Goal: Transaction & Acquisition: Subscribe to service/newsletter

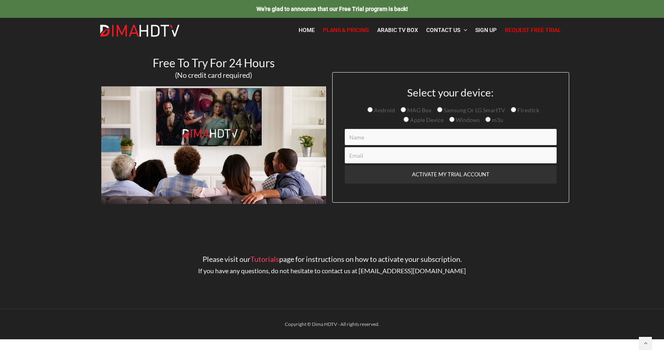
click at [344, 28] on span "Plans & Pricing" at bounding box center [346, 30] width 46 height 6
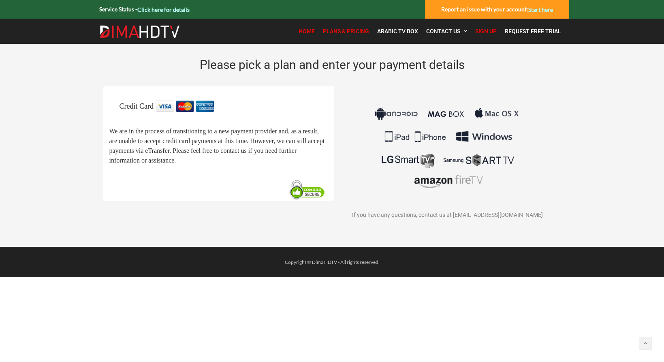
click at [308, 32] on span "Home" at bounding box center [307, 31] width 16 height 6
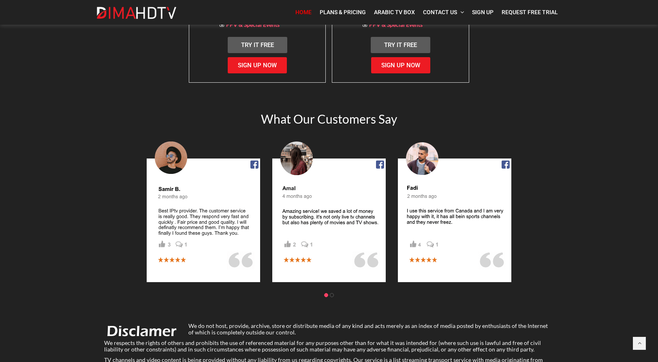
scroll to position [1024, 0]
